Goal: Task Accomplishment & Management: Use online tool/utility

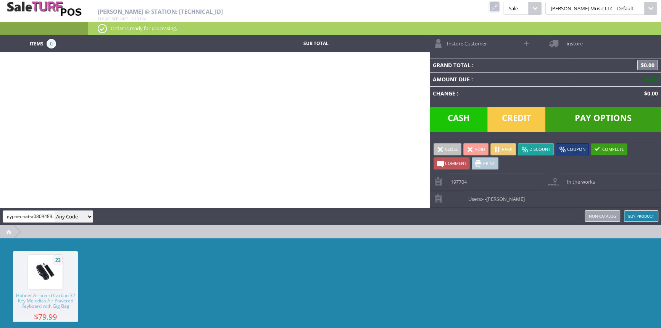
scroll to position [0, 1]
type input "gypneonat-a08094893"
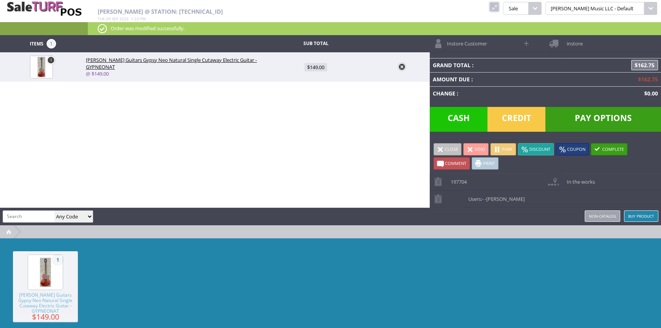
click at [402, 66] on link at bounding box center [402, 67] width 8 height 8
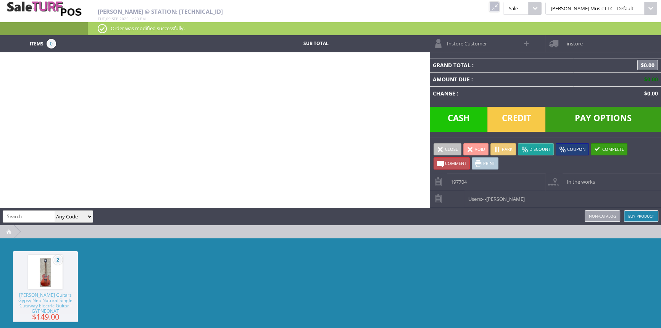
drag, startPoint x: 520, startPoint y: 4, endPoint x: 516, endPoint y: 7, distance: 4.7
click at [499, 5] on link at bounding box center [495, 7] width 10 height 10
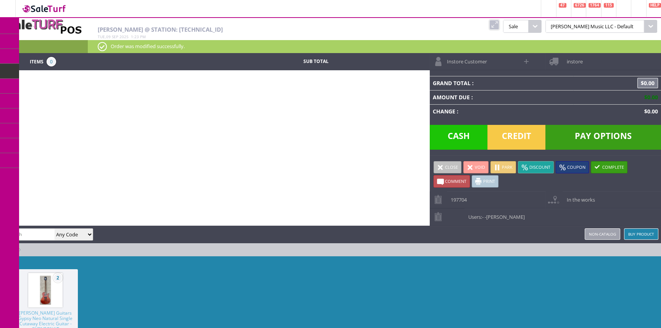
click at [51, 39] on span "Products" at bounding box center [55, 41] width 21 height 7
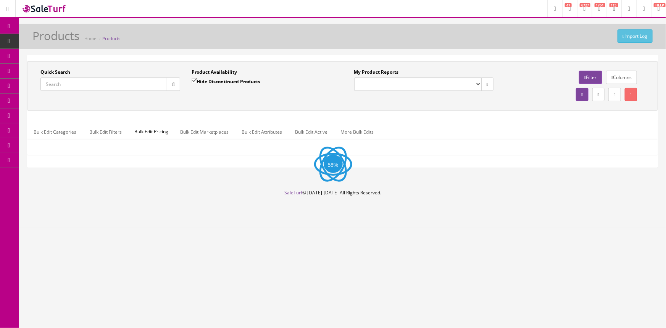
click at [100, 86] on input "Quick Search" at bounding box center [103, 84] width 127 height 13
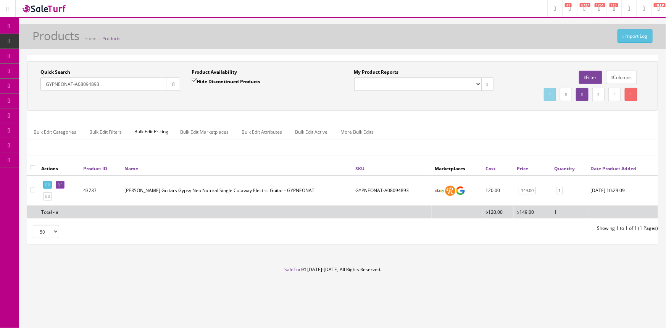
type input "GYPNEONAT-A08094893"
drag, startPoint x: 404, startPoint y: 194, endPoint x: 389, endPoint y: 194, distance: 15.3
click at [389, 194] on td "GYPNEONAT-A08094893" at bounding box center [391, 191] width 79 height 30
click at [421, 184] on td "GYPNEONAT-A08094893" at bounding box center [391, 191] width 79 height 30
click at [413, 188] on td "GYPNEONAT-A08094893" at bounding box center [391, 191] width 79 height 30
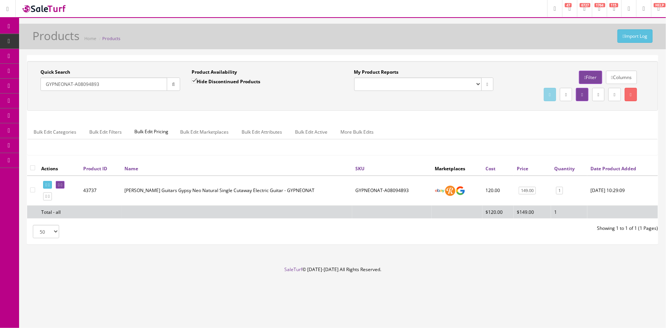
click at [399, 187] on td "GYPNEONAT-A08094893" at bounding box center [391, 191] width 79 height 30
drag, startPoint x: 411, startPoint y: 193, endPoint x: 354, endPoint y: 195, distance: 56.9
click at [354, 195] on td "GYPNEONAT-A08094893" at bounding box center [391, 191] width 79 height 30
click at [410, 180] on td "GYPNEONAT-A08094893" at bounding box center [391, 191] width 79 height 30
drag, startPoint x: 393, startPoint y: 184, endPoint x: 390, endPoint y: 187, distance: 4.6
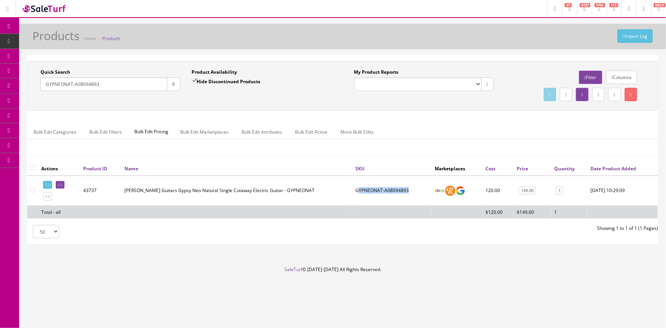
click at [393, 185] on td "GYPNEONAT-A08094893" at bounding box center [391, 191] width 79 height 30
click at [389, 188] on td "GYPNEONAT-A08094893" at bounding box center [391, 191] width 79 height 30
click at [355, 189] on td "GYPNEONAT-A08094893" at bounding box center [391, 191] width 79 height 30
drag, startPoint x: 410, startPoint y: 190, endPoint x: 353, endPoint y: 195, distance: 57.5
click at [353, 195] on td "GYPNEONAT-A08094893" at bounding box center [391, 191] width 79 height 30
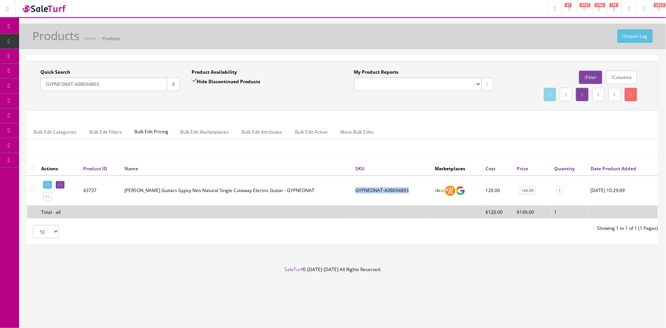
copy td "GYPNEONAT-A08094893"
click at [8, 70] on icon at bounding box center [9, 71] width 8 height 6
click at [62, 71] on span "POS Console" at bounding box center [58, 71] width 27 height 6
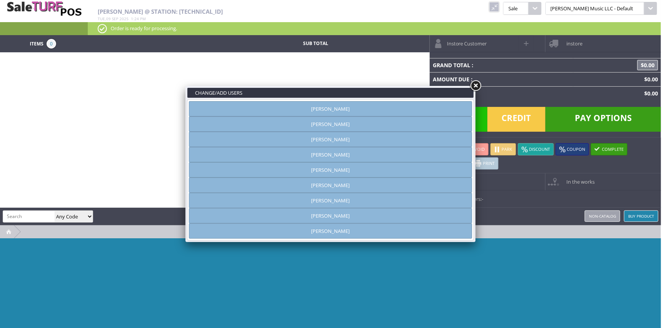
type input "amber helgren"
click at [364, 127] on link "Andrew Nelson" at bounding box center [330, 123] width 283 height 15
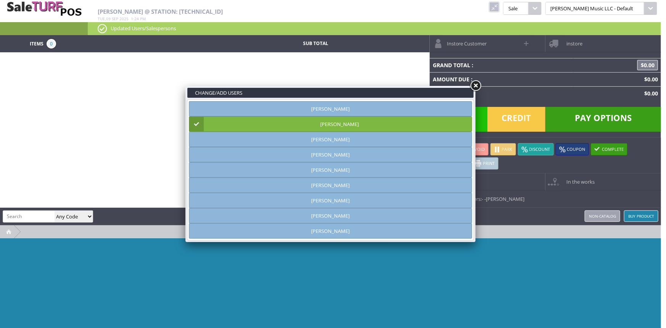
click at [475, 85] on link at bounding box center [476, 86] width 14 height 14
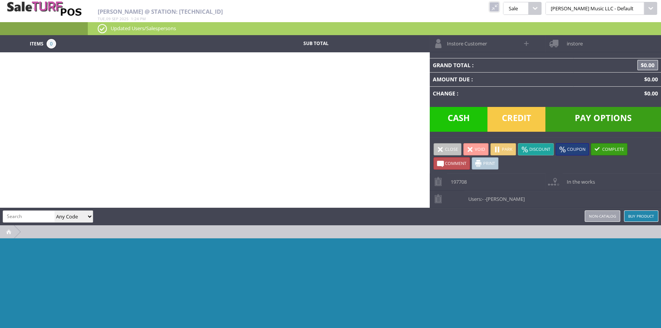
paste input "GYPNEONAT-A08094893"
type input "GYPNEONAT-A08094893"
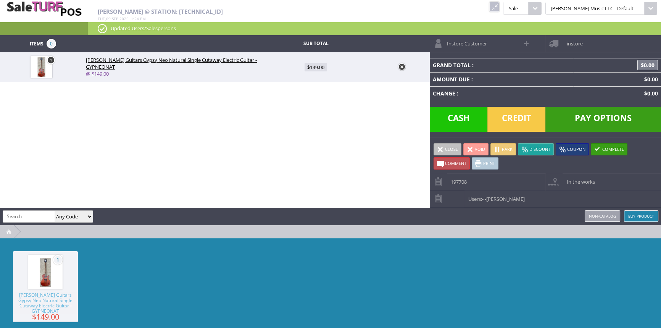
scroll to position [0, 0]
click at [113, 130] on div "Items 1 Sub Total 1 Luna Guitars Gypsy Neo Natural Single Cutaway Electric Guit…" at bounding box center [330, 194] width 661 height 318
click at [522, 117] on span "Credit" at bounding box center [517, 119] width 58 height 25
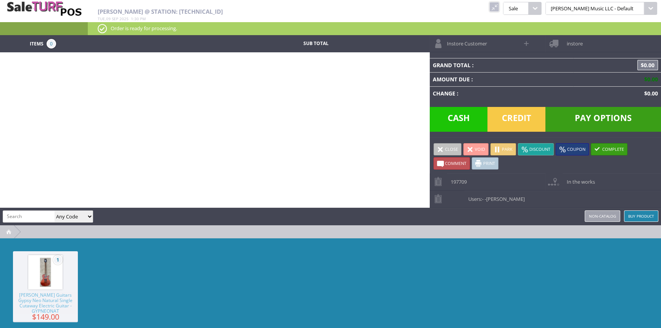
click at [499, 8] on link at bounding box center [495, 7] width 10 height 10
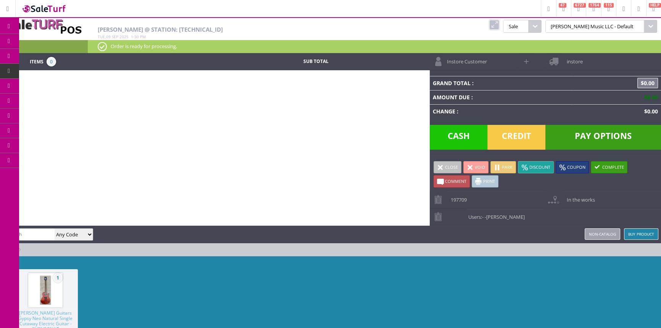
click at [41, 41] on icon at bounding box center [40, 41] width 8 height 6
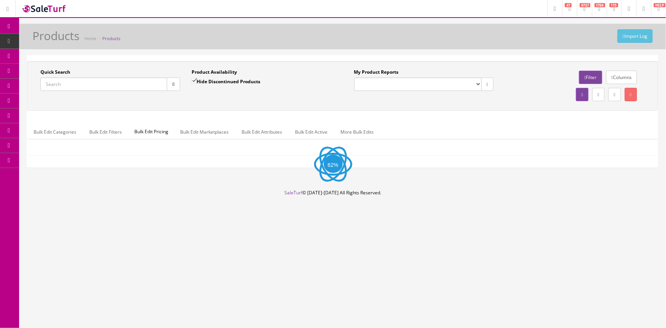
click at [80, 88] on input "Quick Search" at bounding box center [103, 84] width 127 height 13
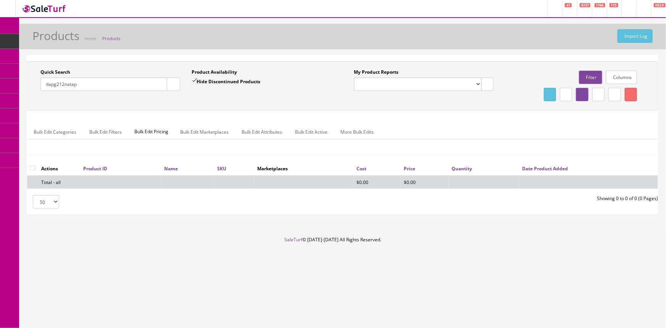
type input "dapg212natap"
click at [194, 79] on input "Hide Discontinued Products" at bounding box center [194, 80] width 5 height 5
checkbox input "false"
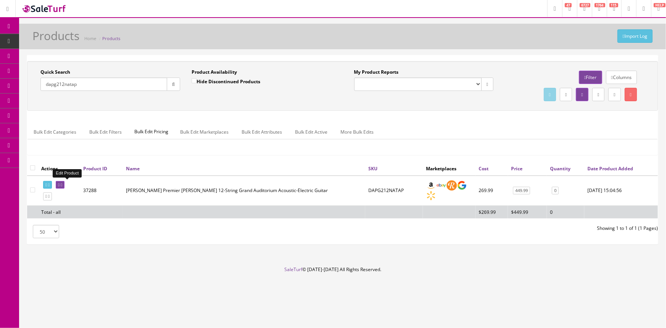
click at [65, 186] on link at bounding box center [60, 185] width 9 height 8
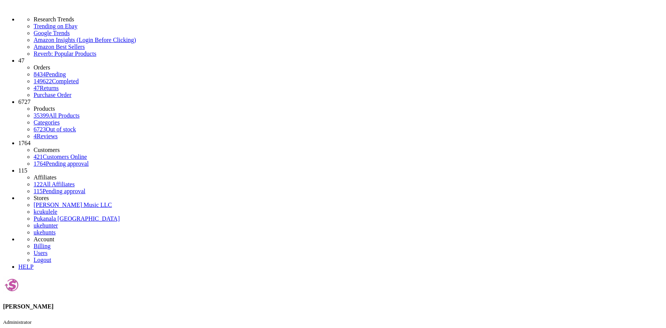
drag, startPoint x: 82, startPoint y: 85, endPoint x: 32, endPoint y: 98, distance: 52.5
type input "ec22030132"
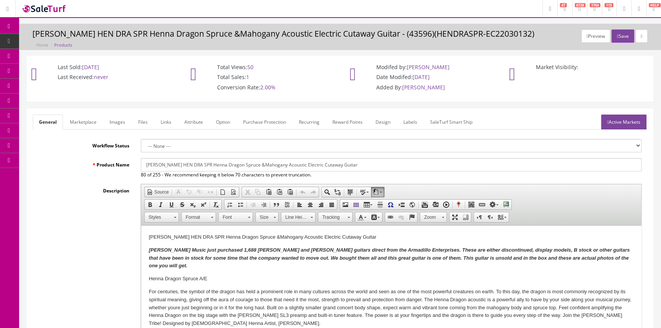
click at [408, 120] on link "Labels" at bounding box center [410, 122] width 26 height 15
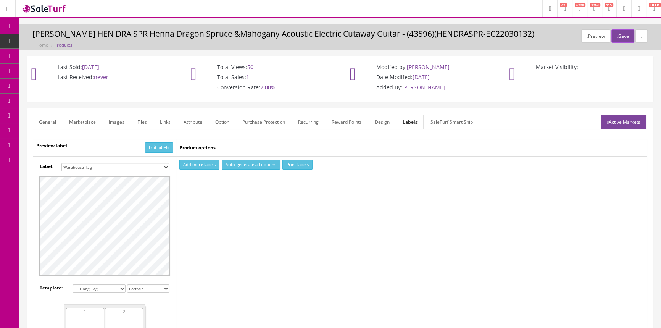
click at [157, 166] on select "Small Label 2 x 1 Label Shoe label 100 barcodes Dymo Label 2 X 1 Sticker Labels…" at bounding box center [115, 167] width 108 height 8
select select "16"
click at [61, 163] on select "Small Label 2 x 1 Label Shoe label 100 barcodes Dymo Label 2 X 1 Sticker Labels…" at bounding box center [115, 167] width 108 height 8
drag, startPoint x: 202, startPoint y: 162, endPoint x: 207, endPoint y: 176, distance: 15.7
click at [202, 162] on button "Add more labels" at bounding box center [199, 165] width 40 height 10
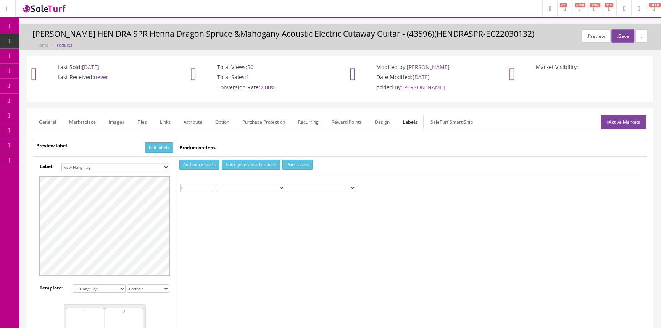
type input "1"
click at [212, 184] on input "1" at bounding box center [197, 188] width 34 height 8
click at [290, 165] on button "Print labels" at bounding box center [298, 165] width 30 height 10
click at [58, 40] on span "Products" at bounding box center [58, 41] width 19 height 6
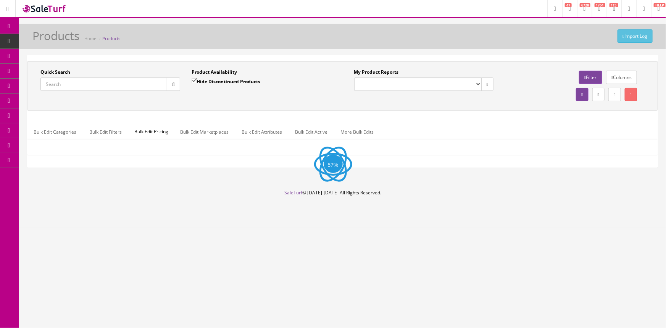
click at [127, 84] on input "Quick Search" at bounding box center [103, 84] width 127 height 13
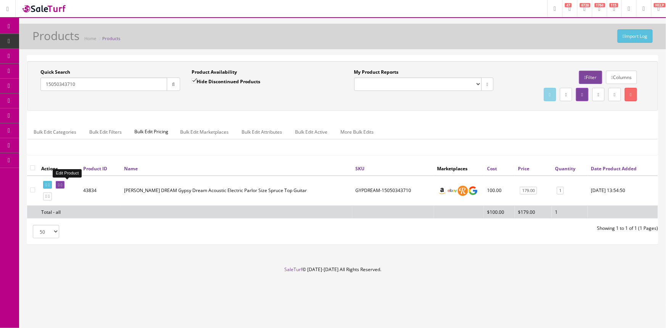
type input "15050343710"
click at [60, 186] on icon at bounding box center [59, 185] width 2 height 4
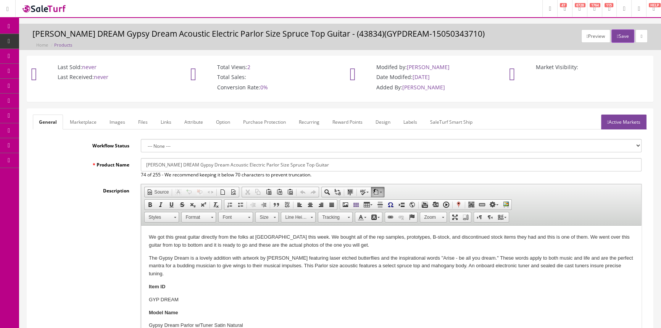
click at [408, 118] on link "Labels" at bounding box center [410, 122] width 26 height 15
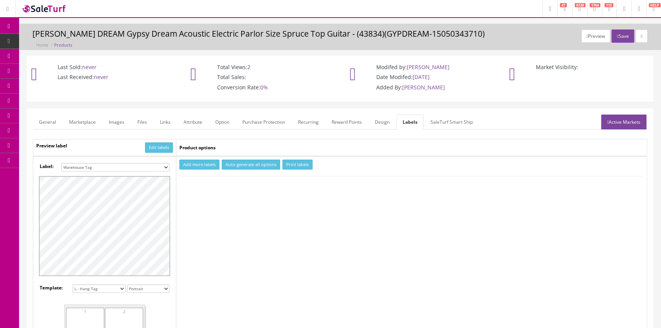
click at [147, 168] on select "Small Label 2 x 1 Label Shoe label 100 barcodes Dymo Label 2 X 1 Sticker Labels…" at bounding box center [115, 167] width 108 height 8
select select "16"
click at [61, 163] on select "Small Label 2 x 1 Label Shoe label 100 barcodes Dymo Label 2 X 1 Sticker Labels…" at bounding box center [115, 167] width 108 height 8
click at [203, 162] on button "Add more labels" at bounding box center [199, 165] width 40 height 10
click at [212, 184] on input "number" at bounding box center [197, 188] width 34 height 8
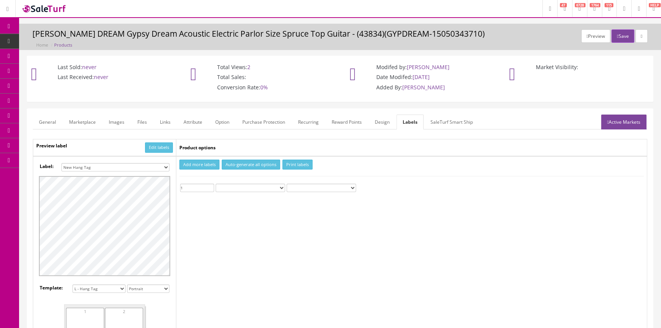
type input "1"
click at [212, 185] on input "1" at bounding box center [197, 188] width 34 height 8
click at [305, 162] on button "Print labels" at bounding box center [298, 165] width 30 height 10
click at [60, 40] on span "Products" at bounding box center [58, 41] width 19 height 6
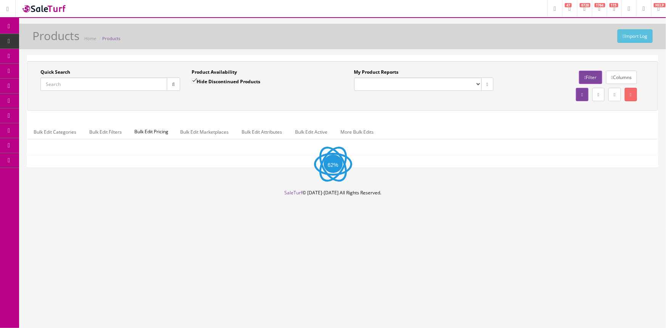
click at [87, 86] on input "Quick Search" at bounding box center [103, 84] width 127 height 13
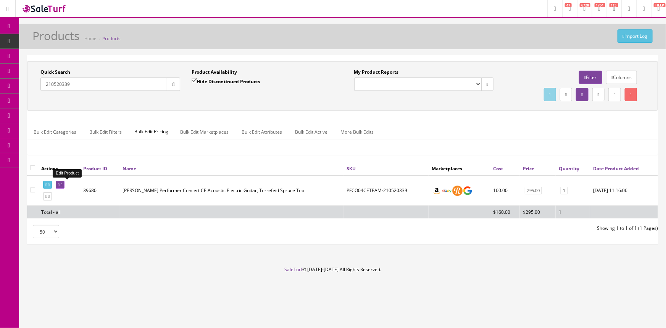
type input "210520339"
click at [60, 185] on icon at bounding box center [59, 185] width 2 height 4
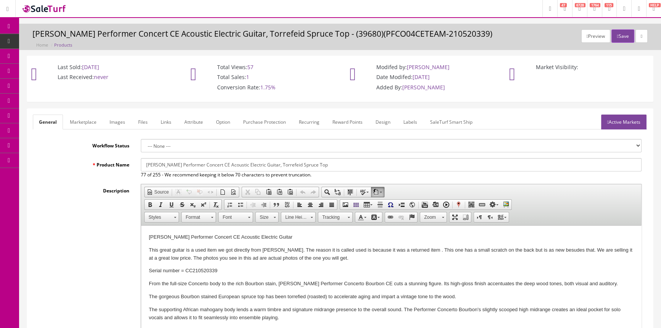
click at [414, 116] on link "Labels" at bounding box center [410, 122] width 26 height 15
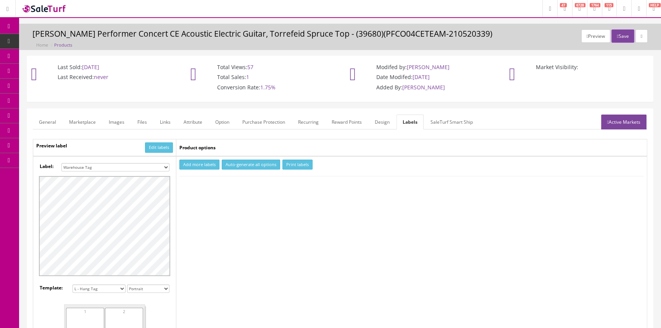
click at [143, 168] on select "Small Label 2 x 1 Label Shoe label 100 barcodes Dymo Label 2 X 1 Sticker Labels…" at bounding box center [115, 167] width 108 height 8
select select "16"
click at [61, 163] on select "Small Label 2 x 1 Label Shoe label 100 barcodes Dymo Label 2 X 1 Sticker Labels…" at bounding box center [115, 167] width 108 height 8
click at [197, 166] on button "Add more labels" at bounding box center [199, 165] width 40 height 10
type input "1"
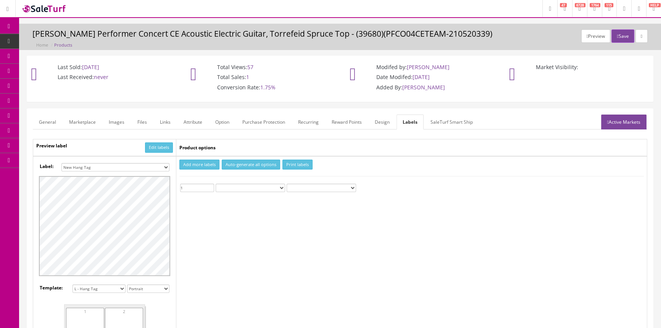
click at [210, 186] on input "1" at bounding box center [197, 188] width 34 height 8
click at [287, 163] on button "Print labels" at bounding box center [298, 165] width 30 height 10
